Goal: Task Accomplishment & Management: Manage account settings

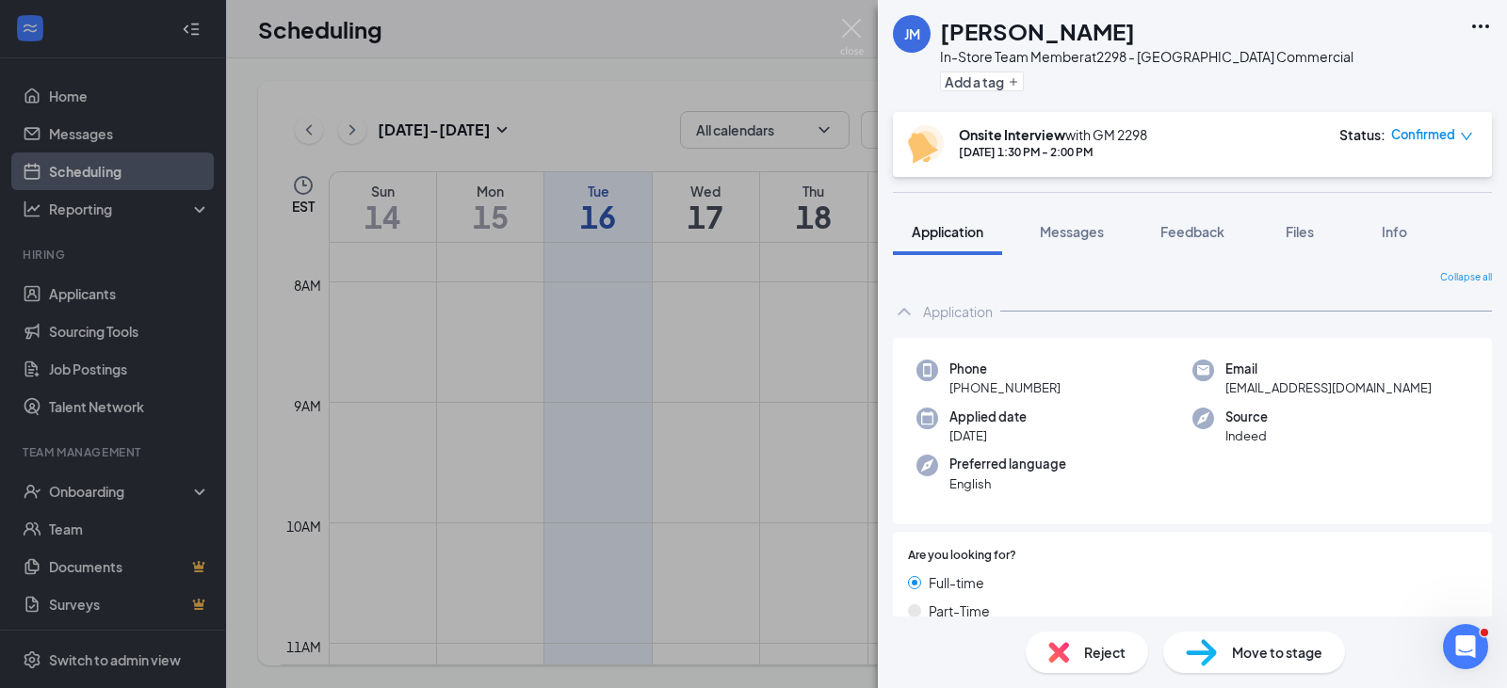
click at [757, 471] on div "[PERSON_NAME] [PERSON_NAME] In-Store Team Member at 2298 - [GEOGRAPHIC_DATA] Co…" at bounding box center [753, 344] width 1507 height 688
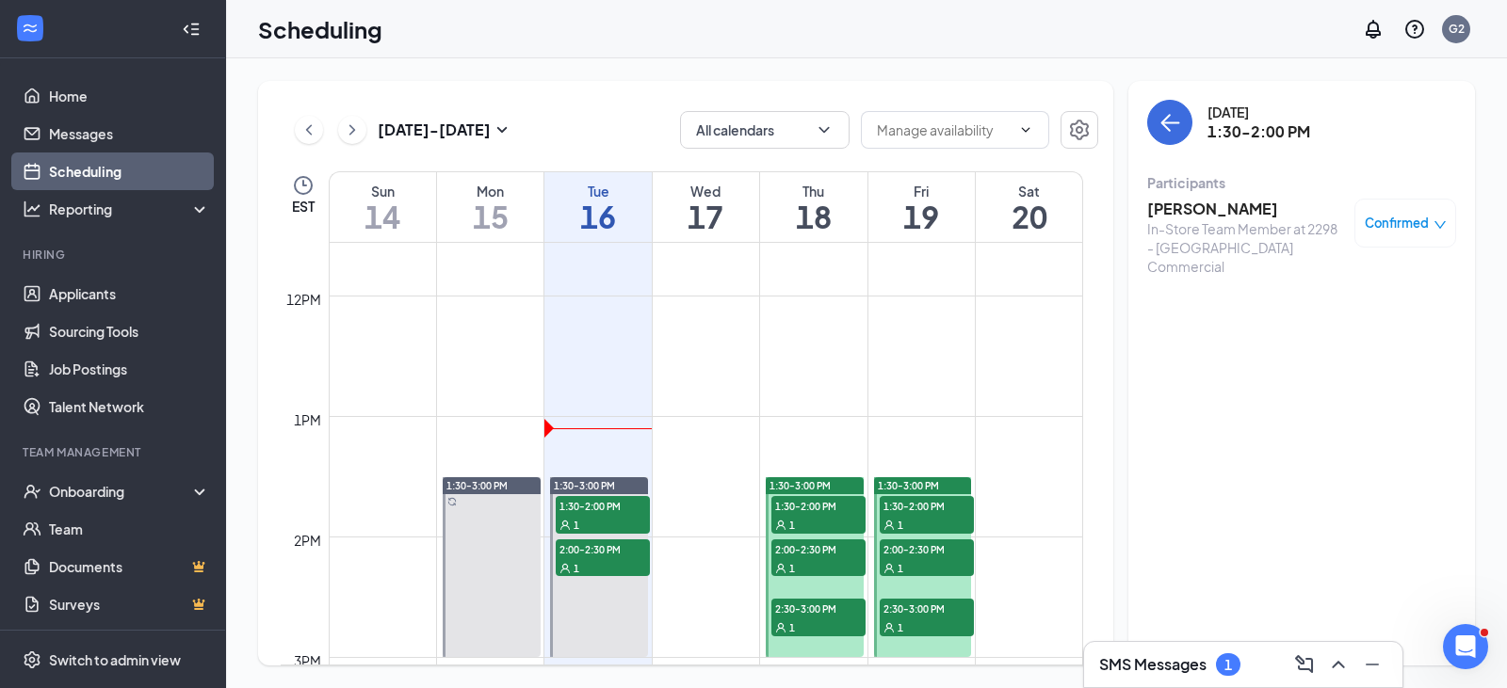
scroll to position [1585, 0]
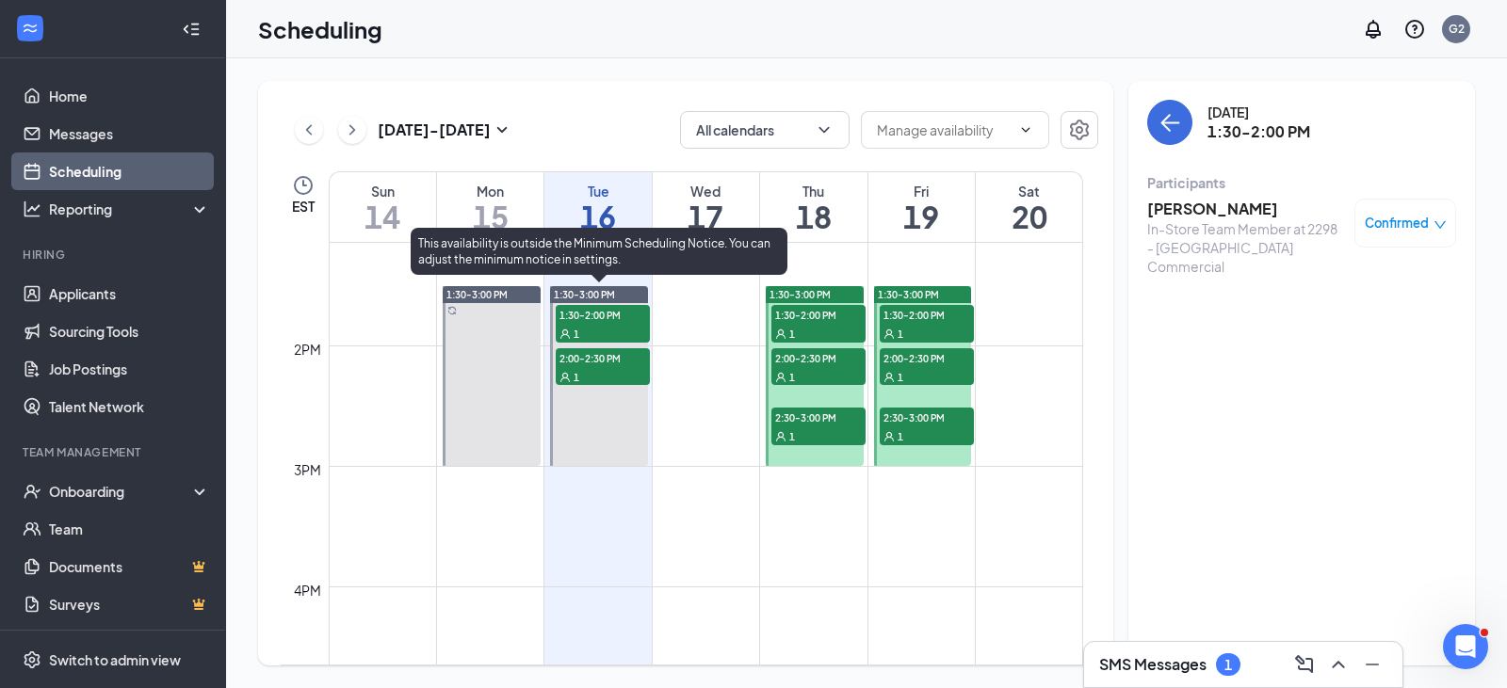
click at [622, 358] on span "2:00-2:30 PM" at bounding box center [603, 357] width 94 height 19
click at [597, 364] on span "2:00-2:30 PM" at bounding box center [603, 357] width 94 height 19
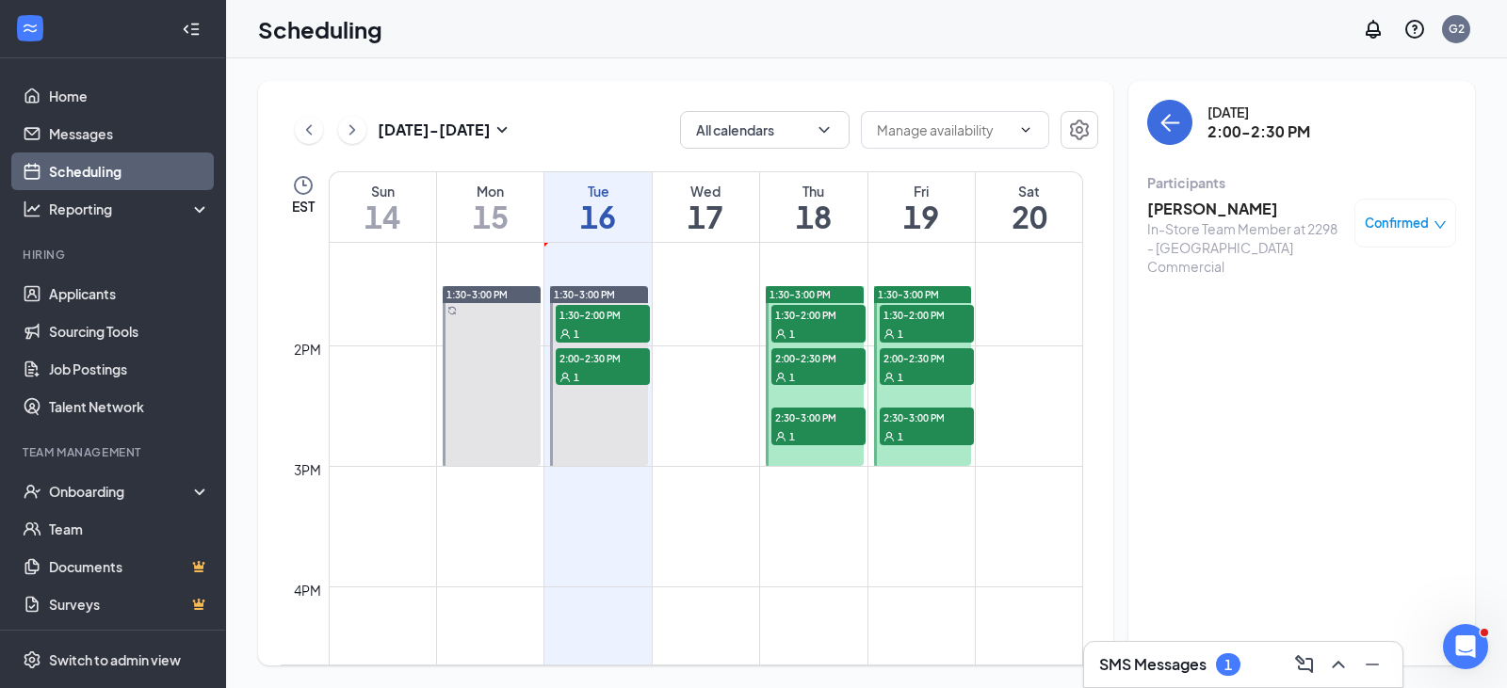
click at [1413, 227] on span "Confirmed" at bounding box center [1397, 223] width 64 height 19
click at [1320, 378] on span "Cancel" at bounding box center [1320, 380] width 44 height 21
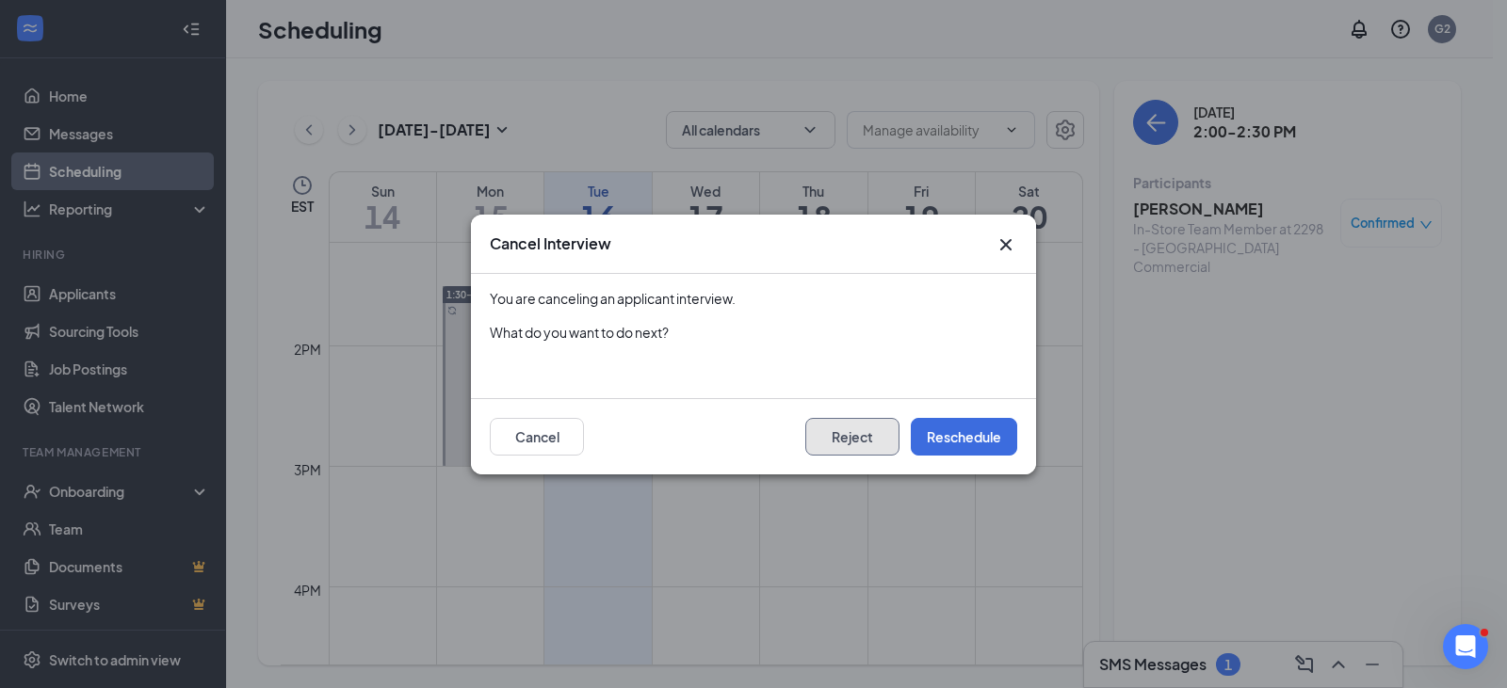
click at [823, 440] on button "Reject" at bounding box center [852, 437] width 94 height 38
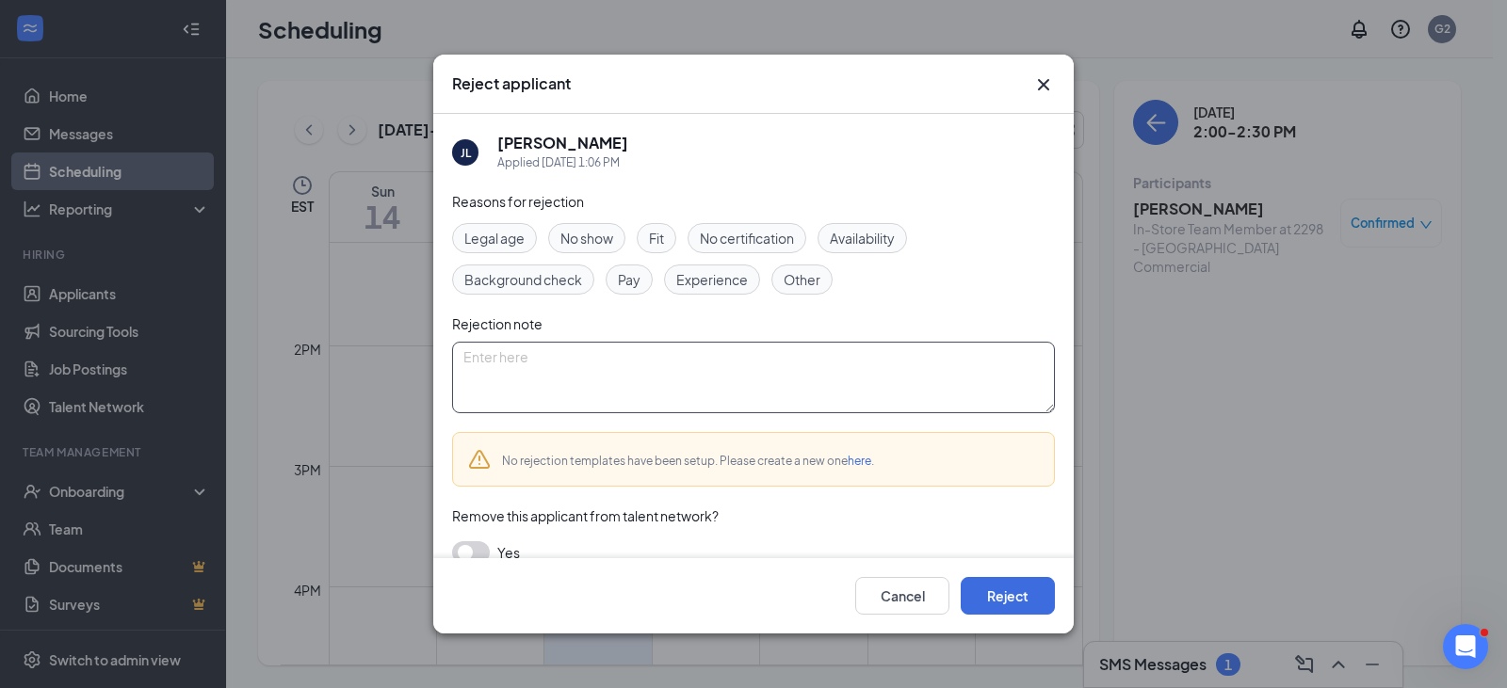
click at [652, 387] on textarea at bounding box center [753, 378] width 603 height 72
type textarea "The position has been filled."
click at [1019, 591] on button "Reject" at bounding box center [1008, 596] width 94 height 38
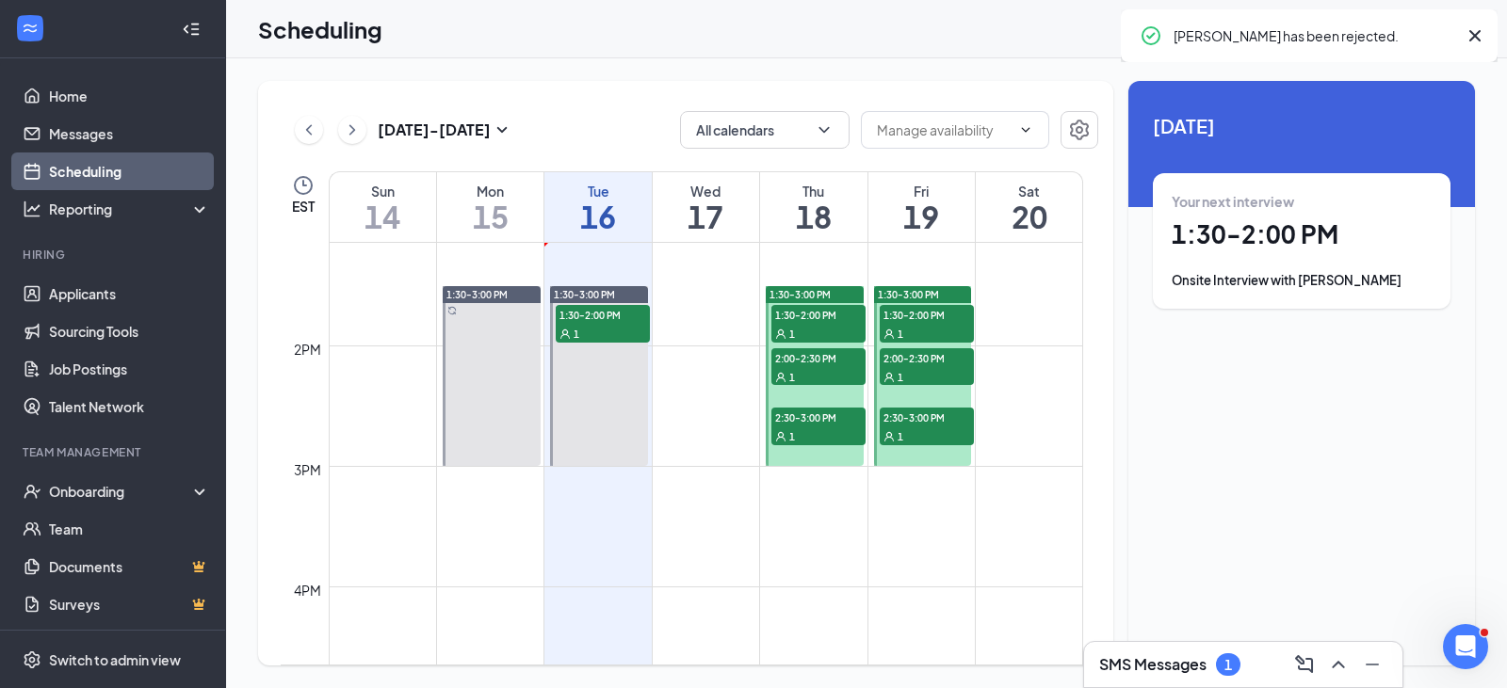
click at [1155, 661] on h3 "SMS Messages" at bounding box center [1152, 664] width 107 height 21
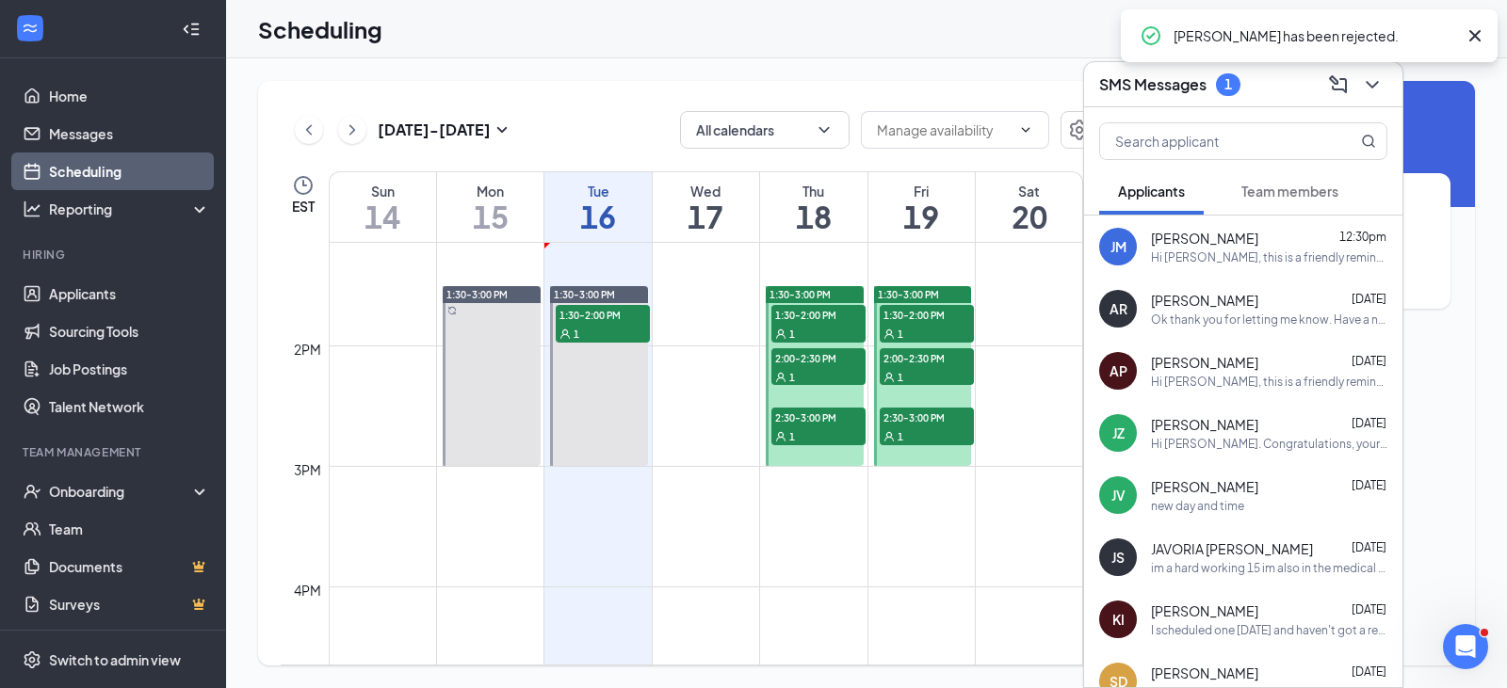
click at [1203, 255] on div "Hi [PERSON_NAME], this is a friendly reminder. Your interview with [PERSON_NAME…" at bounding box center [1269, 258] width 236 height 16
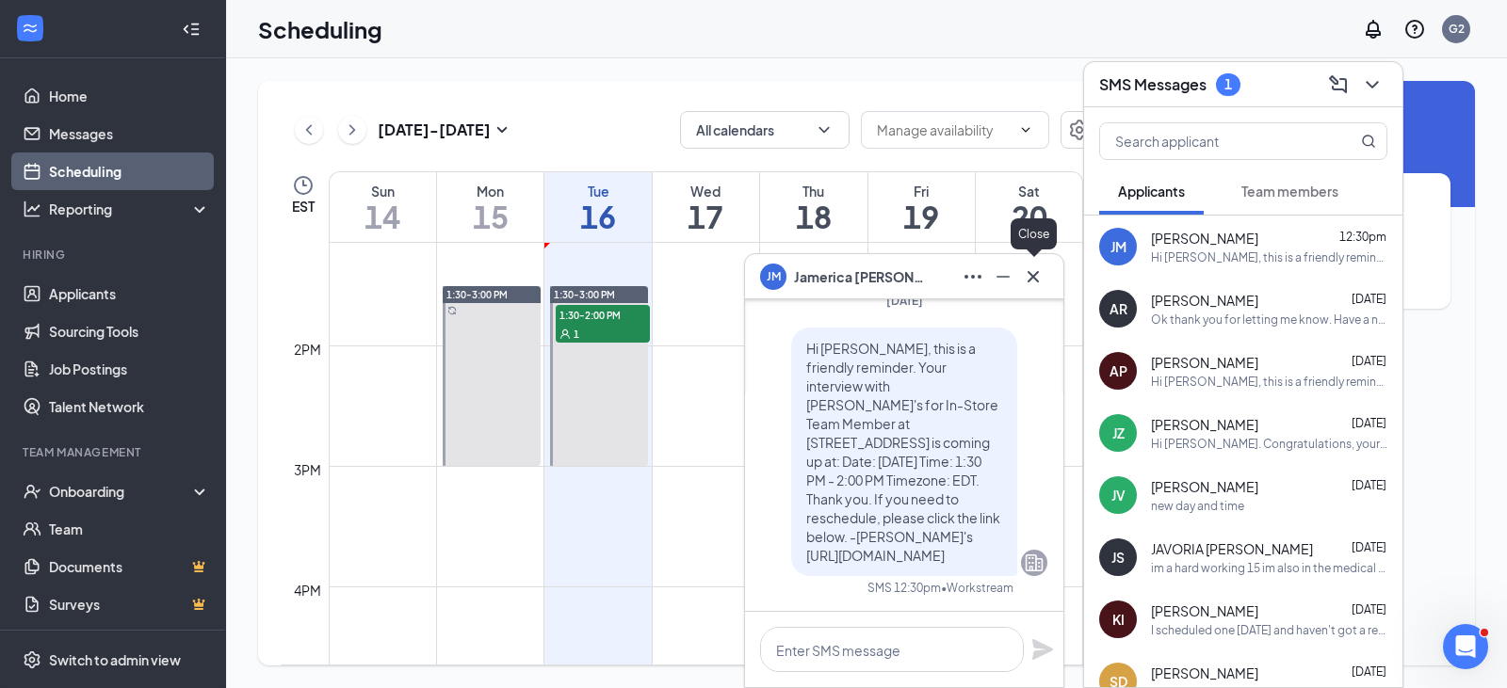
click at [1042, 271] on icon "Cross" at bounding box center [1033, 277] width 23 height 23
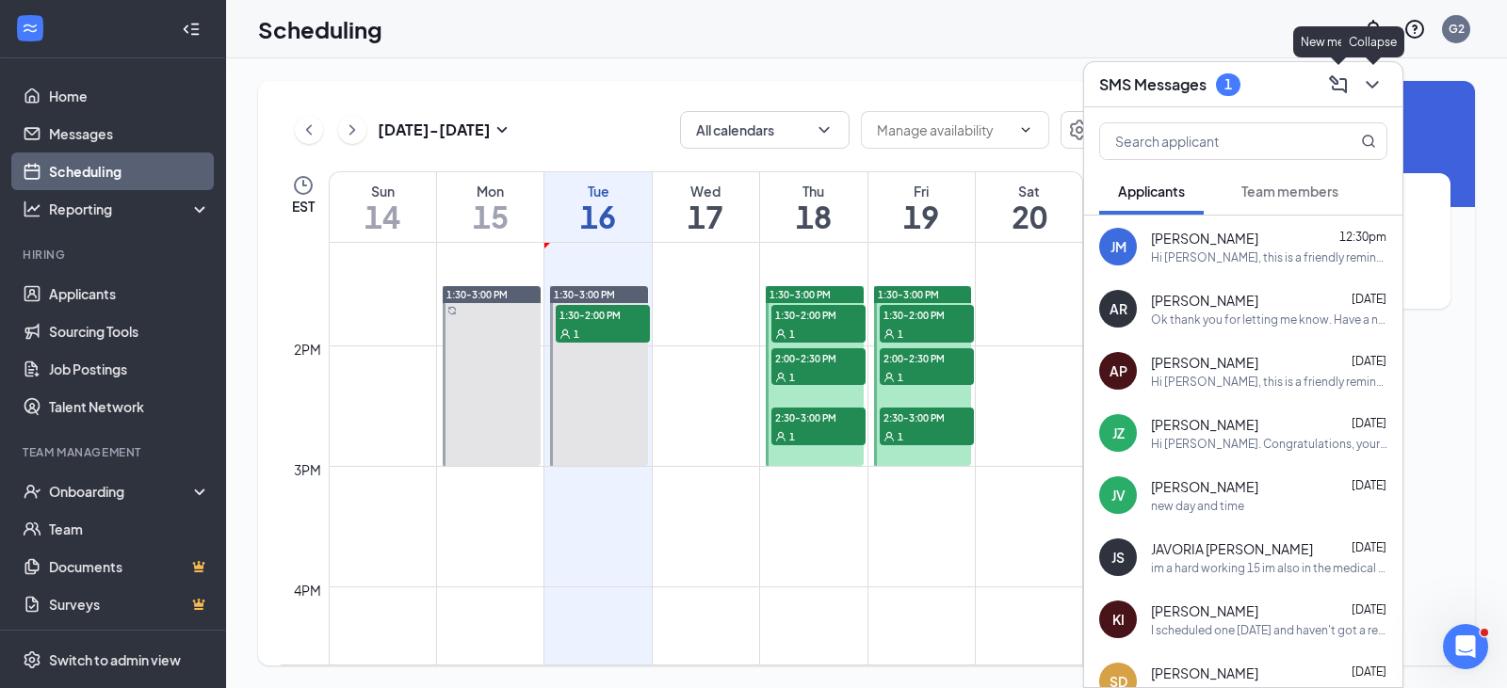
click at [1364, 89] on icon "ChevronDown" at bounding box center [1372, 84] width 23 height 23
